Goal: Transaction & Acquisition: Subscribe to service/newsletter

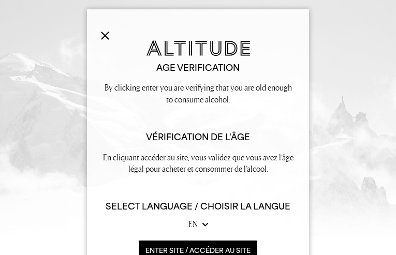
type input "MuOCRHpkD"
type input "[EMAIL_ADDRESS][DOMAIN_NAME]"
type input "5287862574"
type input "niUOfDTBSpSmlzOb"
type input "PbuYGZfjUfQb"
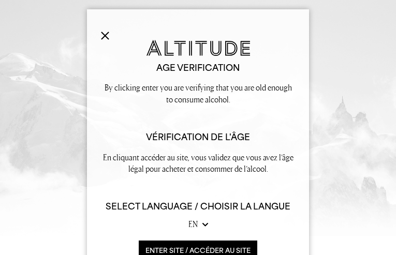
type input "[EMAIL_ADDRESS][DOMAIN_NAME]"
